Goal: Transaction & Acquisition: Purchase product/service

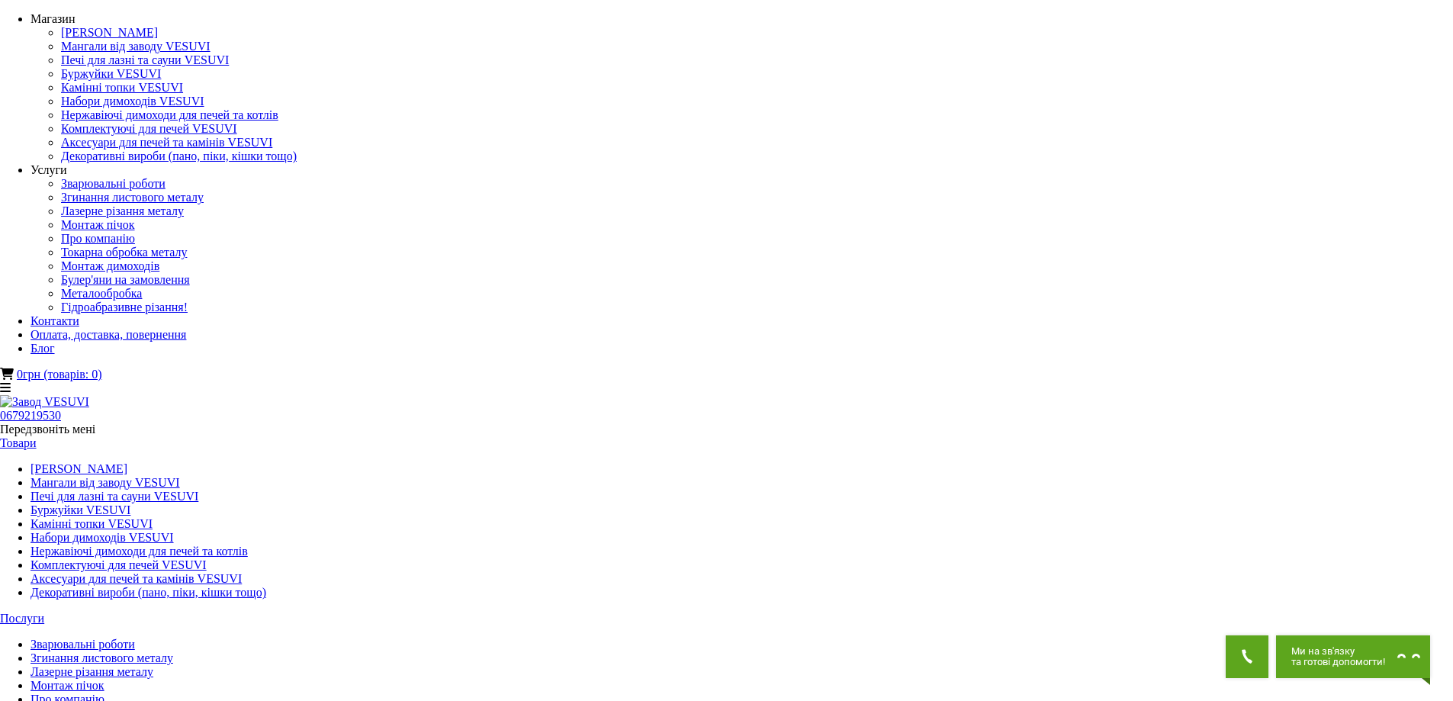
type input "*"
type input "***"
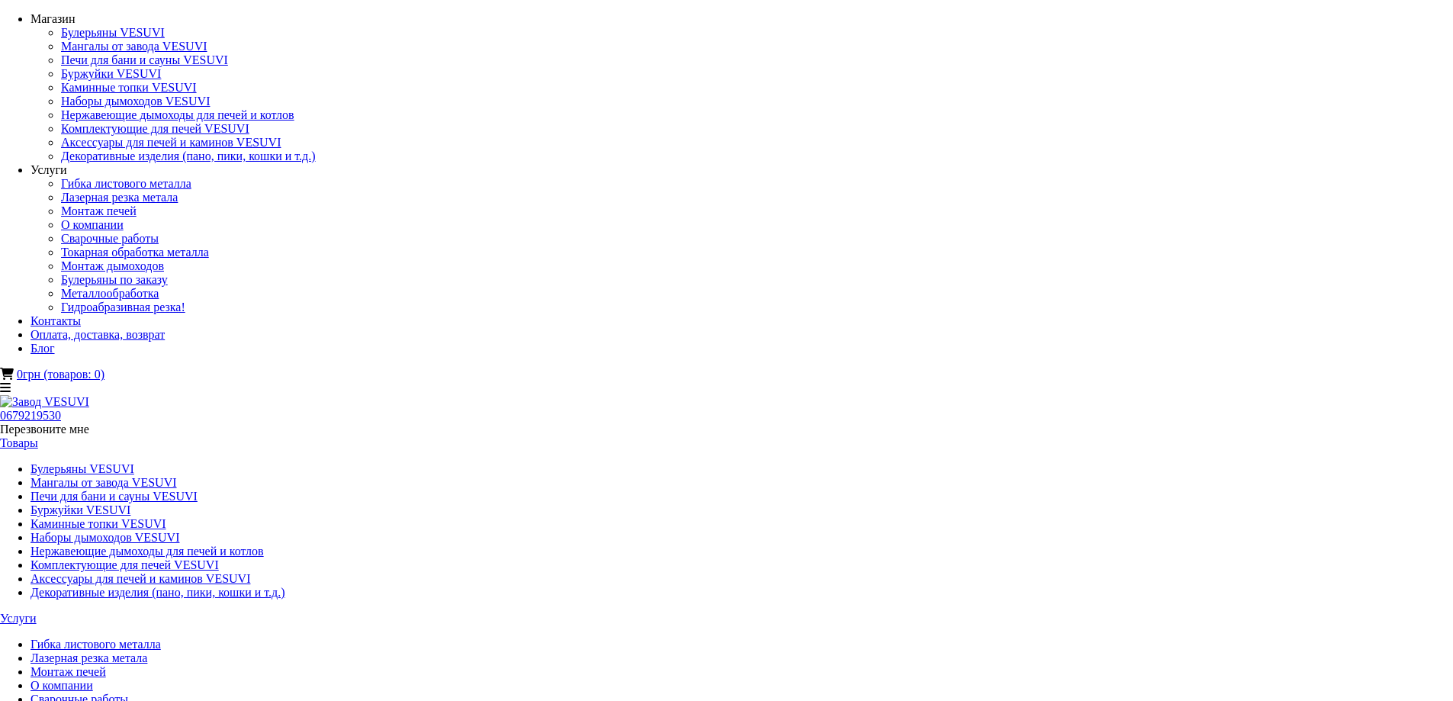
copy div "Брикеты RUF (РУФ) микс 10кг"
